Goal: Task Accomplishment & Management: Use online tool/utility

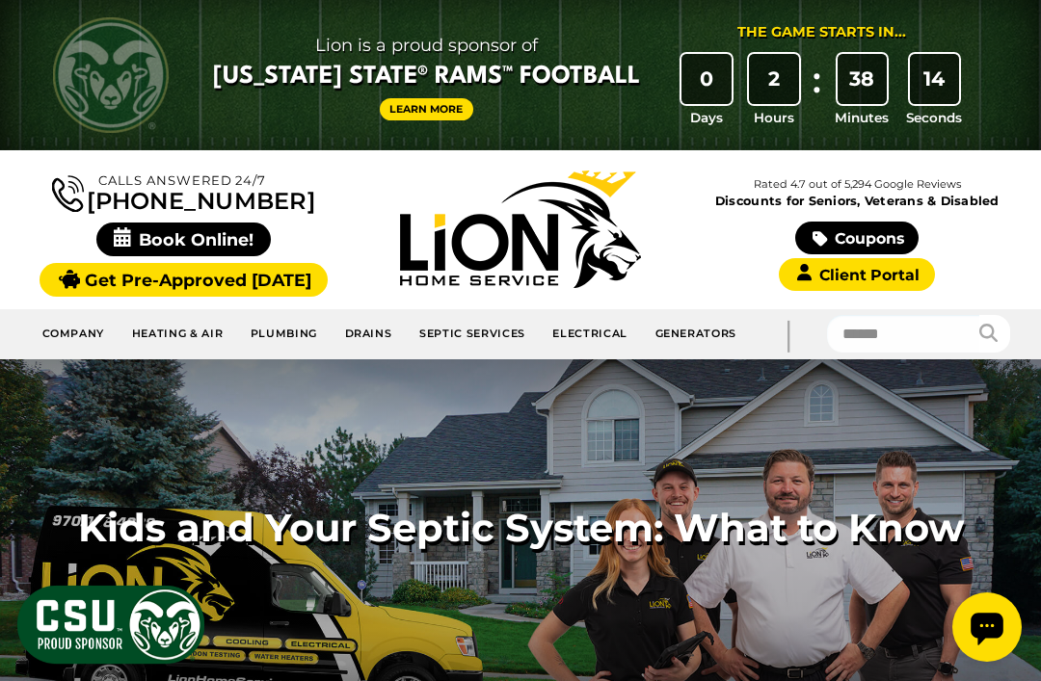
click at [282, 336] on link "Plumbing" at bounding box center [284, 334] width 94 height 33
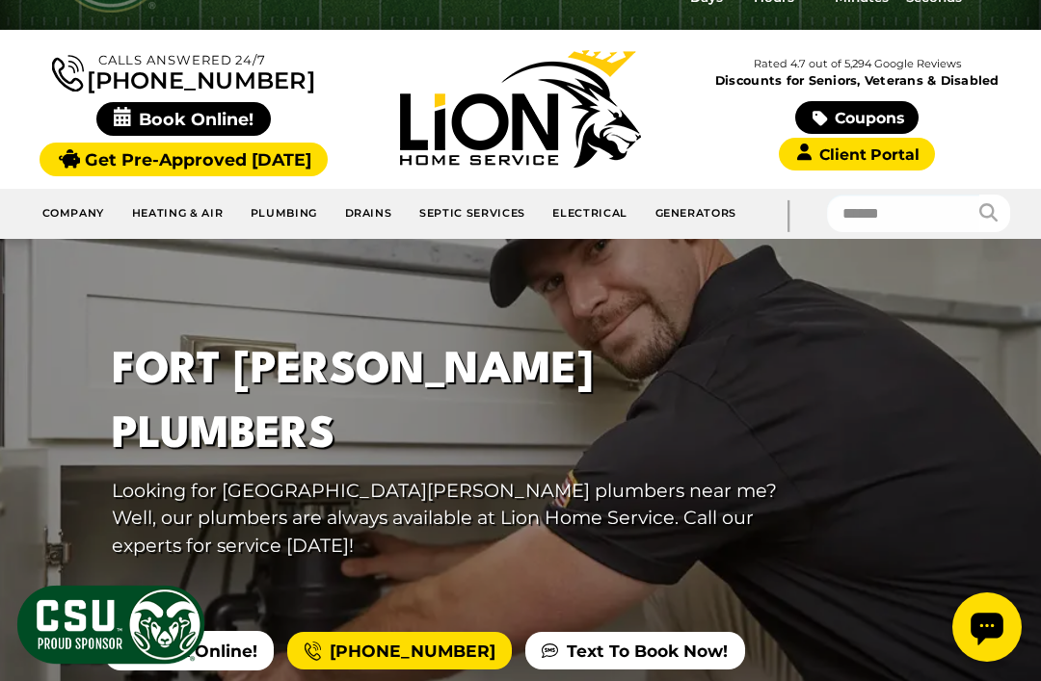
scroll to position [146, 0]
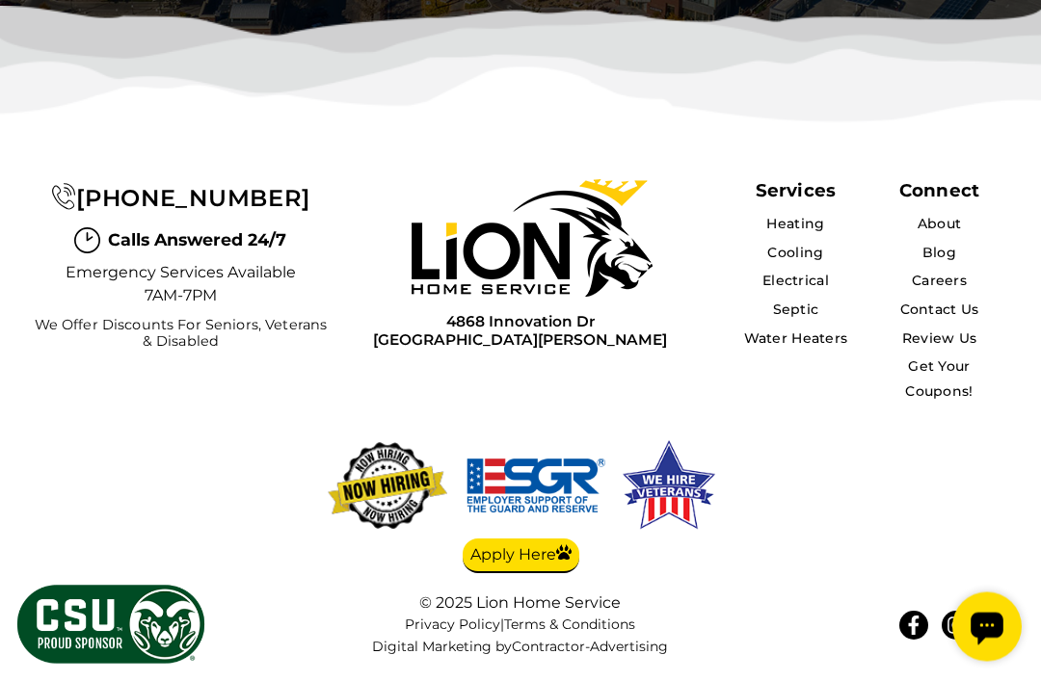
scroll to position [5437, 0]
